Goal: Task Accomplishment & Management: Manage account settings

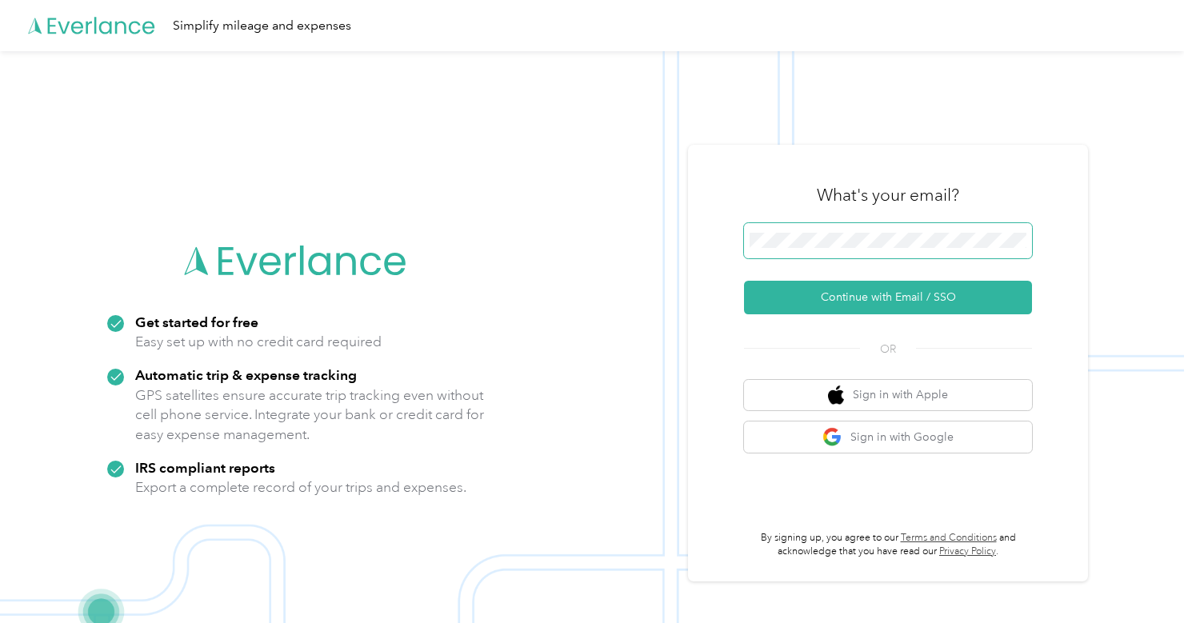
click at [894, 298] on button "Continue with Email / SSO" at bounding box center [888, 298] width 288 height 34
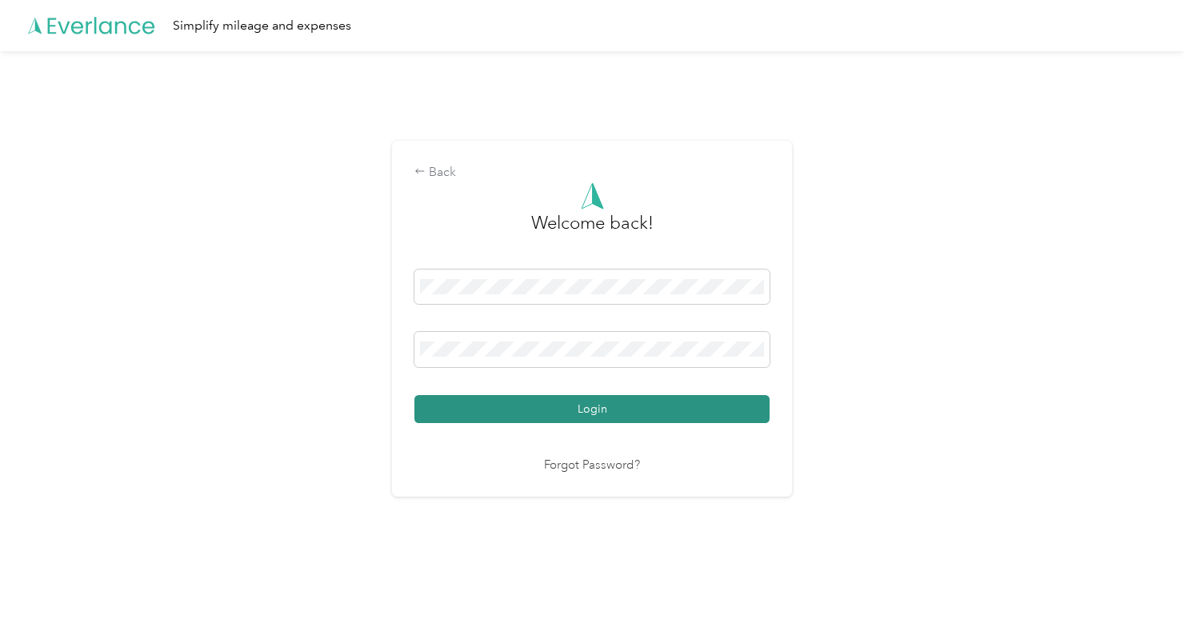
click at [711, 409] on button "Login" at bounding box center [591, 409] width 355 height 28
